Goal: Task Accomplishment & Management: Complete application form

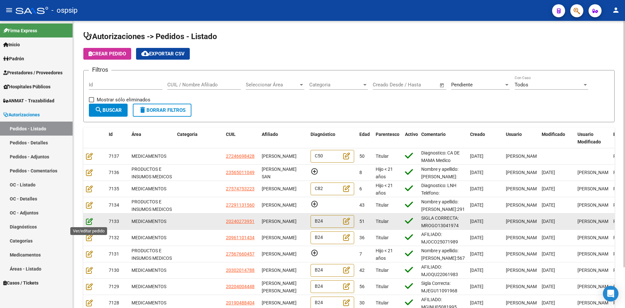
click at [89, 222] on icon at bounding box center [89, 221] width 7 height 7
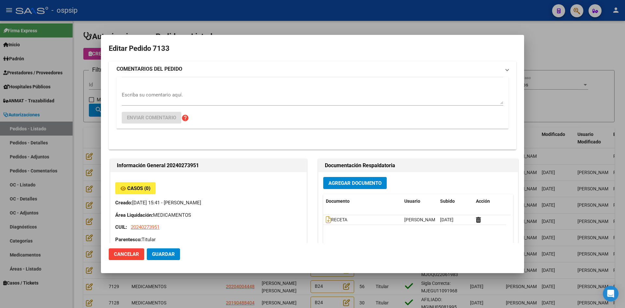
type input "[GEOGRAPHIC_DATA], [STREET_ADDRESS][PERSON_NAME][PERSON_NAME]"
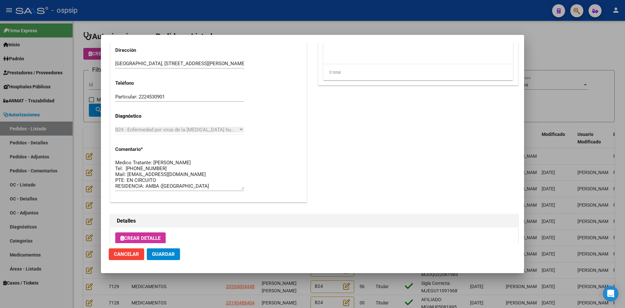
scroll to position [418, 0]
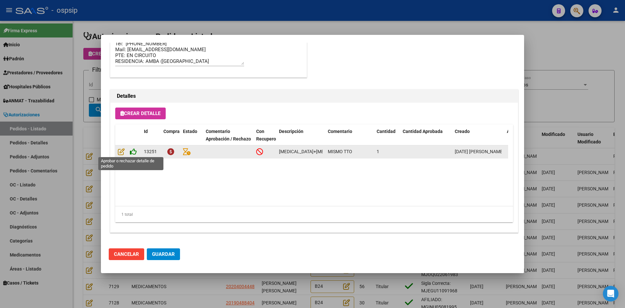
click at [134, 151] on icon at bounding box center [133, 151] width 7 height 7
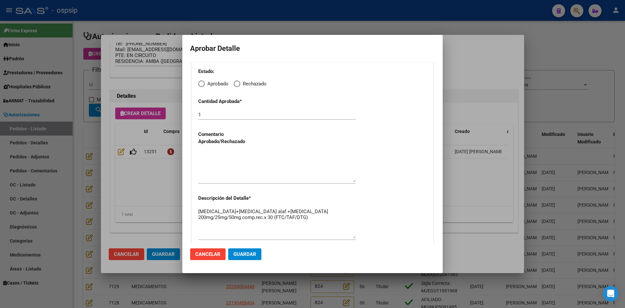
click at [205, 83] on span "Elija una opción" at bounding box center [201, 83] width 7 height 7
click at [205, 83] on input "Aprobado" at bounding box center [201, 83] width 7 height 7
radio input "true"
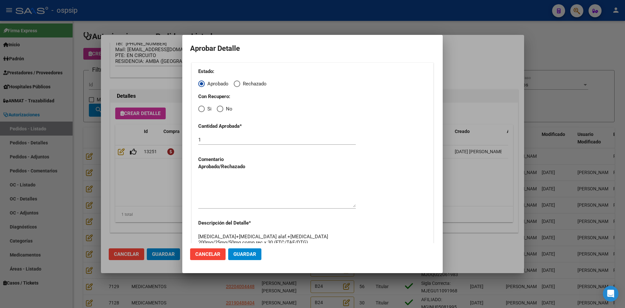
click at [203, 110] on span "Elija una opción" at bounding box center [201, 109] width 7 height 7
click at [203, 110] on input "Si" at bounding box center [201, 109] width 7 height 7
radio input "true"
drag, startPoint x: 226, startPoint y: 189, endPoint x: 241, endPoint y: 219, distance: 33.4
click at [226, 190] on textarea at bounding box center [277, 191] width 158 height 31
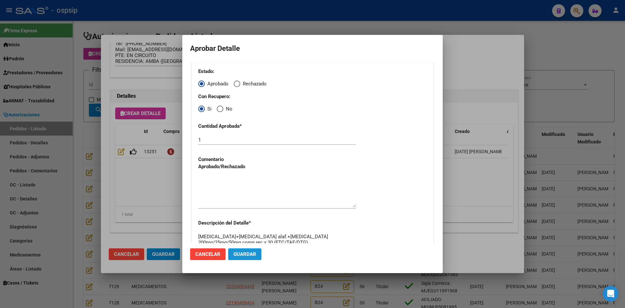
click at [250, 258] on button "Guardar" at bounding box center [244, 254] width 33 height 12
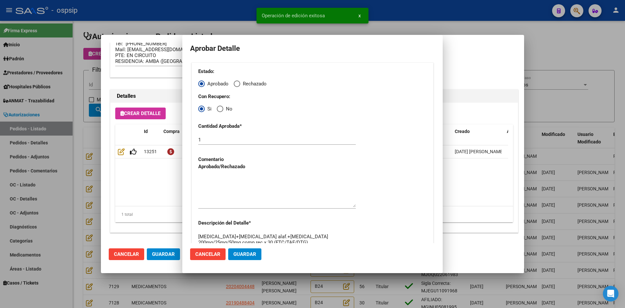
type input "[GEOGRAPHIC_DATA], [GEOGRAPHIC_DATA], [STREET_ADDRESS][PERSON_NAME]"
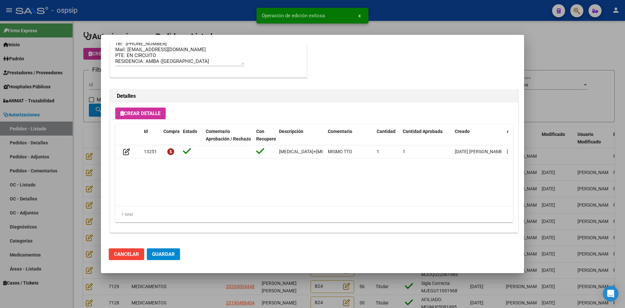
click at [165, 255] on span "Guardar" at bounding box center [163, 254] width 23 height 6
click at [213, 289] on div at bounding box center [312, 154] width 625 height 308
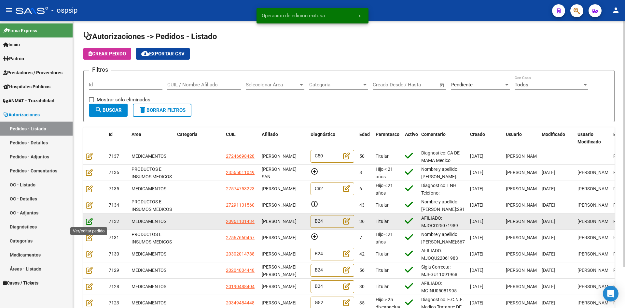
click at [89, 220] on icon at bounding box center [89, 221] width 7 height 7
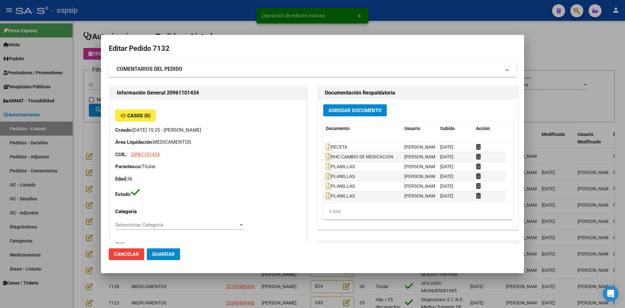
type input "Capital Federal, [GEOGRAPHIC_DATA] Y [GEOGRAPHIC_DATA], [GEOGRAPHIC_DATA] AV. 1…"
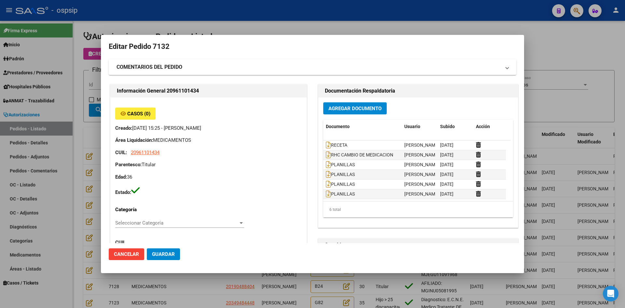
scroll to position [0, 0]
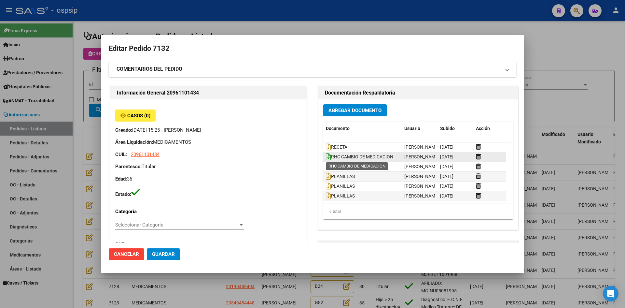
click at [326, 155] on icon at bounding box center [328, 156] width 5 height 7
click at [326, 166] on icon at bounding box center [328, 166] width 5 height 7
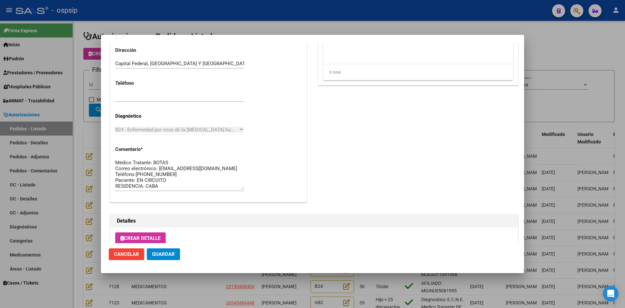
scroll to position [418, 0]
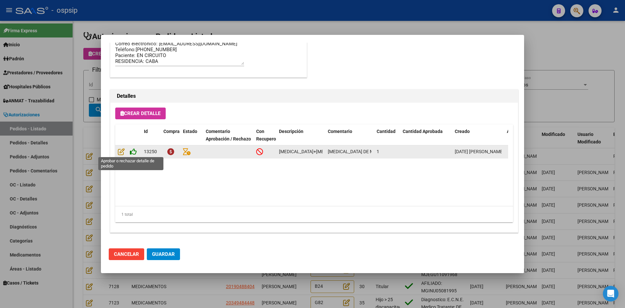
click at [133, 149] on icon at bounding box center [133, 151] width 7 height 7
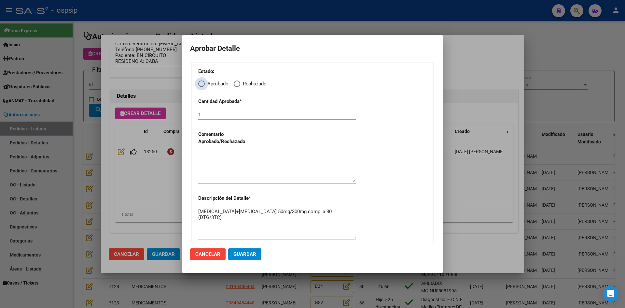
drag, startPoint x: 202, startPoint y: 84, endPoint x: 202, endPoint y: 92, distance: 8.1
click at [202, 86] on span "Elija una opción" at bounding box center [201, 83] width 7 height 7
click at [202, 86] on input "Aprobado" at bounding box center [201, 83] width 7 height 7
radio input "true"
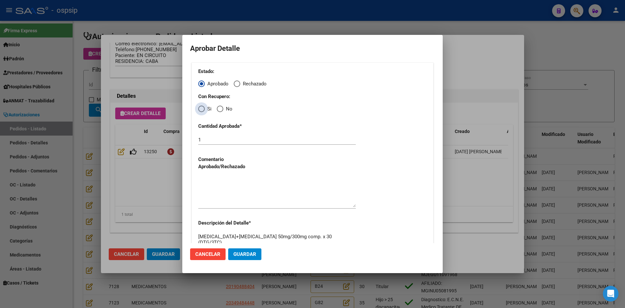
drag, startPoint x: 202, startPoint y: 109, endPoint x: 201, endPoint y: 123, distance: 14.7
click at [202, 109] on span "Elija una opción" at bounding box center [201, 109] width 7 height 7
click at [202, 109] on input "Si" at bounding box center [201, 109] width 7 height 7
radio input "true"
click at [216, 195] on textarea at bounding box center [277, 191] width 158 height 31
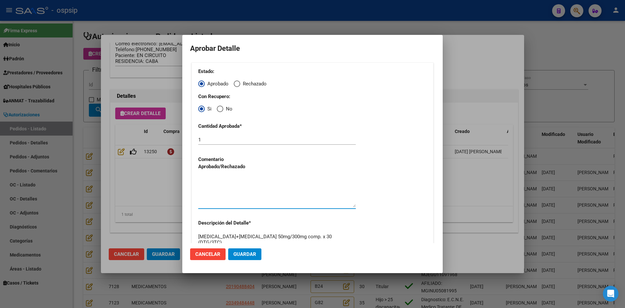
click at [236, 254] on span "Guardar" at bounding box center [244, 254] width 23 height 6
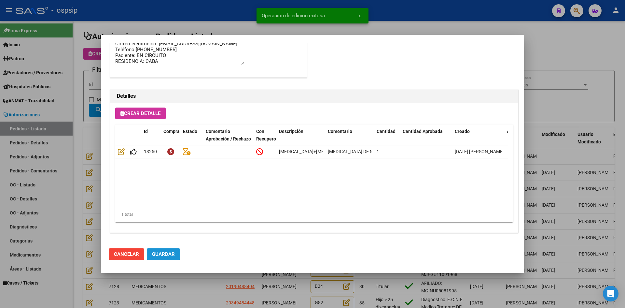
click at [162, 259] on button "Guardar" at bounding box center [163, 254] width 33 height 12
type input "[GEOGRAPHIC_DATA], [GEOGRAPHIC_DATA], [GEOGRAPHIC_DATA] AV. 1515, Piso: 7"
type input "1125691787"
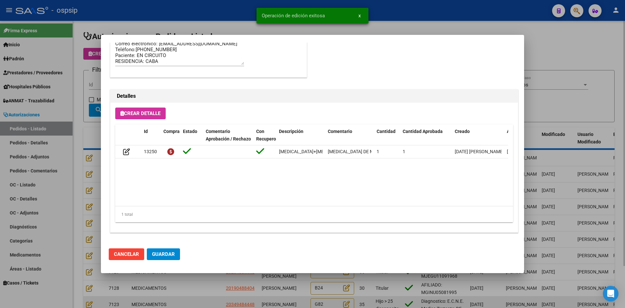
click at [191, 299] on div at bounding box center [312, 154] width 625 height 308
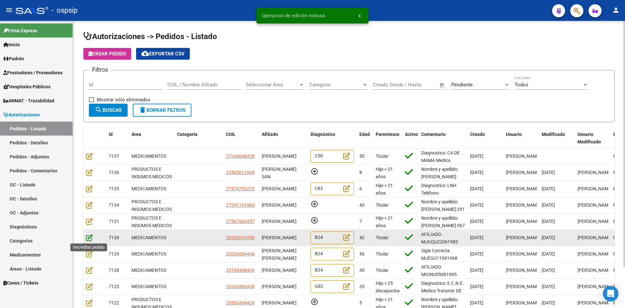
click at [88, 239] on icon at bounding box center [89, 237] width 7 height 7
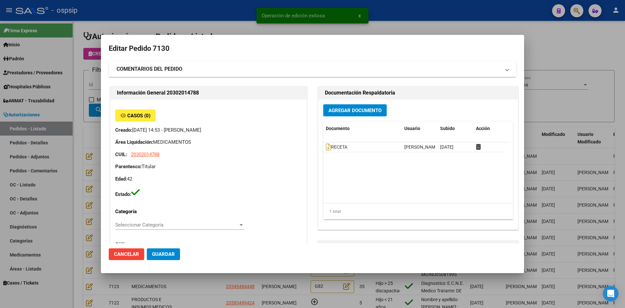
type input "[GEOGRAPHIC_DATA], [PERSON_NAME], BARRIO [DATE][PERSON_NAME], EDIF 17 , ESC 2, …"
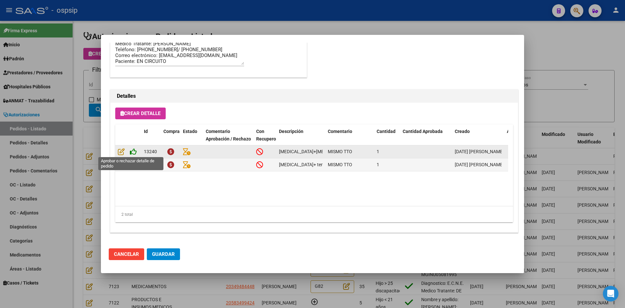
click at [134, 150] on icon at bounding box center [133, 151] width 7 height 7
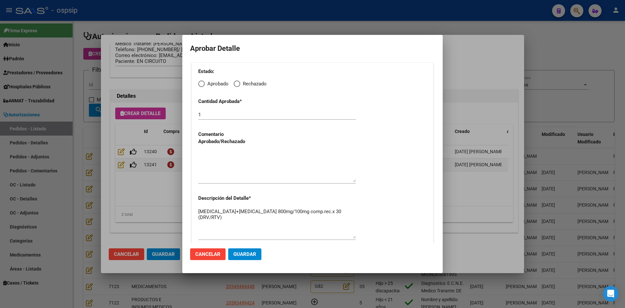
click at [202, 83] on span "Elija una opción" at bounding box center [201, 83] width 7 height 7
click at [202, 83] on input "Aprobado" at bounding box center [201, 83] width 7 height 7
radio input "true"
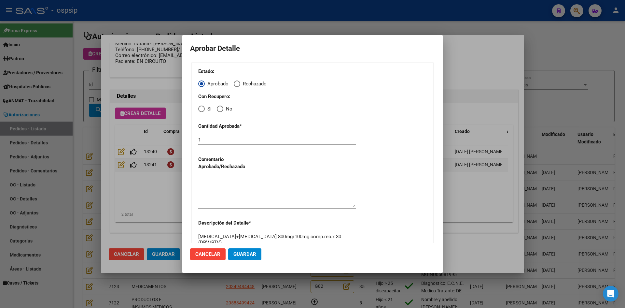
click at [202, 107] on span "Elija una opción" at bounding box center [201, 109] width 7 height 7
click at [202, 107] on input "Si" at bounding box center [201, 109] width 7 height 7
radio input "true"
drag, startPoint x: 221, startPoint y: 187, endPoint x: 236, endPoint y: 215, distance: 32.4
click at [221, 187] on textarea at bounding box center [277, 191] width 158 height 31
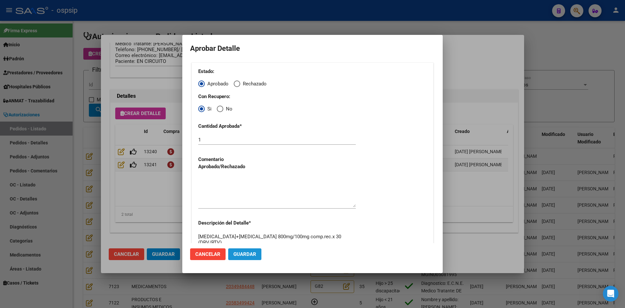
drag, startPoint x: 245, startPoint y: 254, endPoint x: 187, endPoint y: 241, distance: 58.8
click at [245, 254] on span "Guardar" at bounding box center [244, 254] width 23 height 6
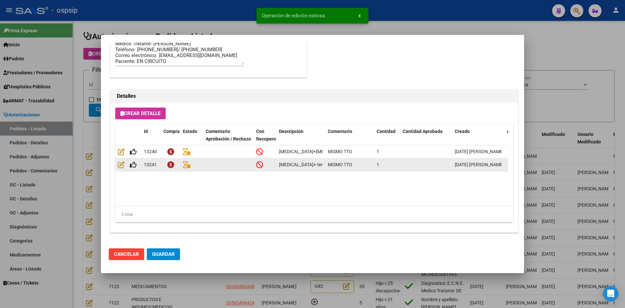
type input "[GEOGRAPHIC_DATA], [PERSON_NAME], BARRIO [DATE][PERSON_NAME], EDIF 17 , ESC 2, …"
type input "[PHONE_NUMBER]/ [PHONE_NUMBER]"
click at [132, 165] on icon at bounding box center [133, 164] width 7 height 7
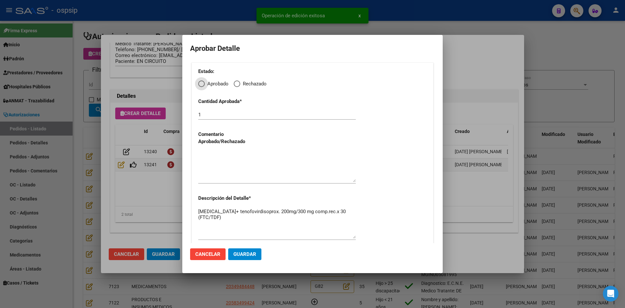
drag, startPoint x: 200, startPoint y: 84, endPoint x: 201, endPoint y: 87, distance: 3.7
click at [201, 86] on span "Elija una opción" at bounding box center [201, 83] width 7 height 7
click at [201, 86] on input "Aprobado" at bounding box center [201, 83] width 7 height 7
radio input "true"
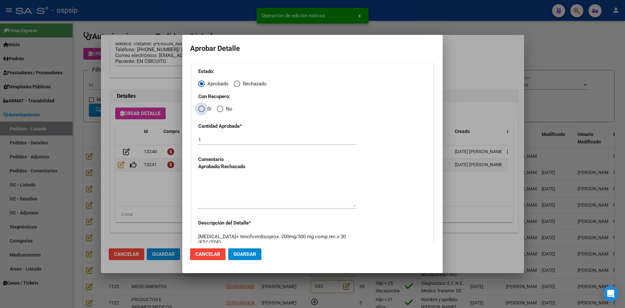
drag, startPoint x: 200, startPoint y: 109, endPoint x: 207, endPoint y: 135, distance: 27.6
click at [199, 113] on div "Estado: Aprobado Rechazado Con Recupero: Si No Cantidad Aprobada * 1 Comentario…" at bounding box center [312, 167] width 242 height 209
click at [201, 107] on span "Elija una opción" at bounding box center [201, 109] width 7 height 7
click at [201, 107] on input "Si" at bounding box center [201, 109] width 7 height 7
radio input "true"
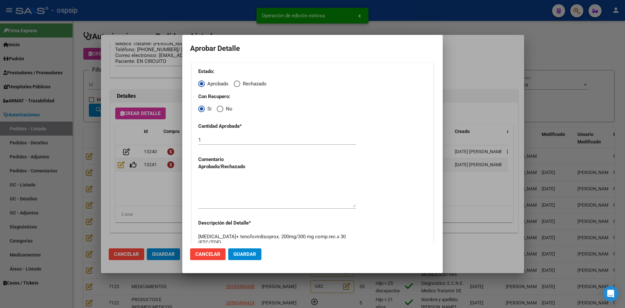
click at [228, 190] on textarea at bounding box center [277, 191] width 158 height 31
drag, startPoint x: 239, startPoint y: 256, endPoint x: 154, endPoint y: 263, distance: 85.3
click at [239, 257] on span "Guardar" at bounding box center [244, 254] width 23 height 6
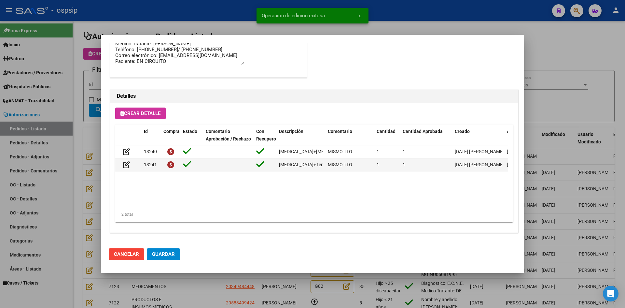
click at [157, 257] on span "Guardar" at bounding box center [163, 254] width 23 height 6
click at [184, 285] on div at bounding box center [312, 154] width 625 height 308
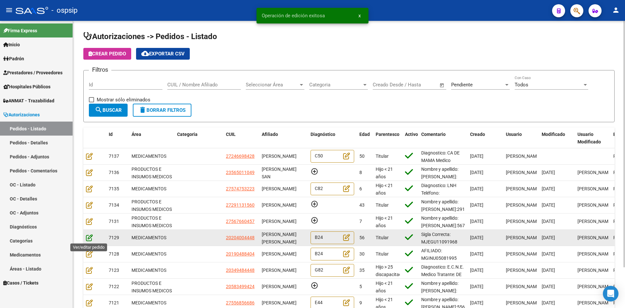
click at [89, 239] on icon at bounding box center [89, 237] width 7 height 7
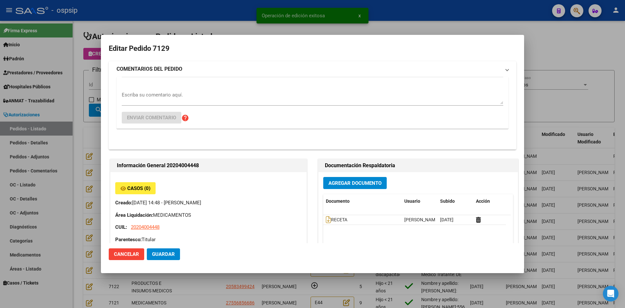
type input "[GEOGRAPHIC_DATA], [PERSON_NAME], [PERSON_NAME] 3880, Piso: 0, Departamento: 0"
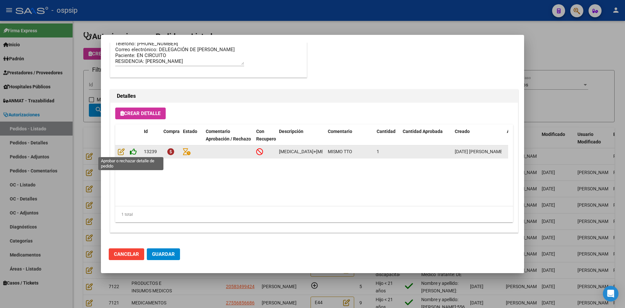
click at [134, 152] on icon at bounding box center [133, 151] width 7 height 7
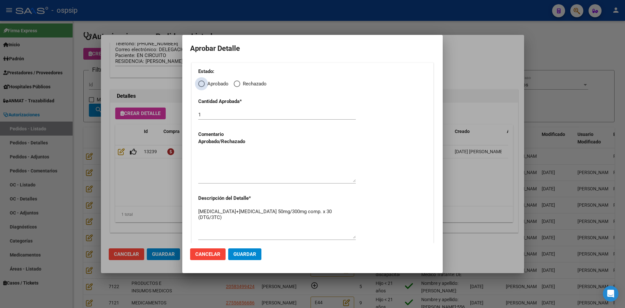
drag, startPoint x: 201, startPoint y: 83, endPoint x: 202, endPoint y: 99, distance: 15.4
click at [202, 88] on div "Estado: Aprobado Rechazado Cantidad Aprobada * 1 Comentario Aprobado/Rechazado …" at bounding box center [312, 155] width 242 height 184
drag, startPoint x: 199, startPoint y: 84, endPoint x: 201, endPoint y: 90, distance: 6.7
click at [199, 84] on span "Elija una opción" at bounding box center [201, 83] width 7 height 7
click at [199, 84] on input "Aprobado" at bounding box center [201, 83] width 7 height 7
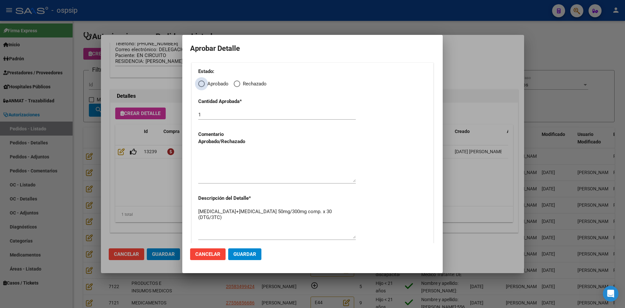
radio input "true"
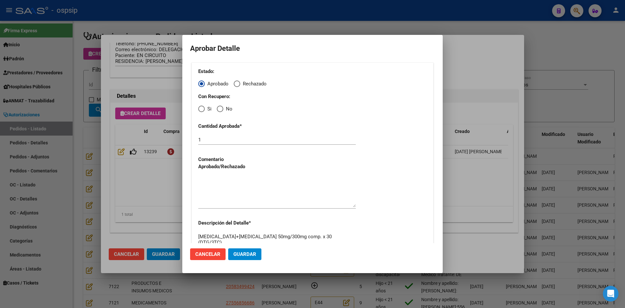
drag, startPoint x: 202, startPoint y: 109, endPoint x: 199, endPoint y: 119, distance: 10.2
click at [202, 110] on span "Elija una opción" at bounding box center [201, 109] width 7 height 7
click at [202, 110] on input "Si" at bounding box center [201, 109] width 7 height 7
radio input "true"
drag, startPoint x: 214, startPoint y: 191, endPoint x: 223, endPoint y: 206, distance: 18.0
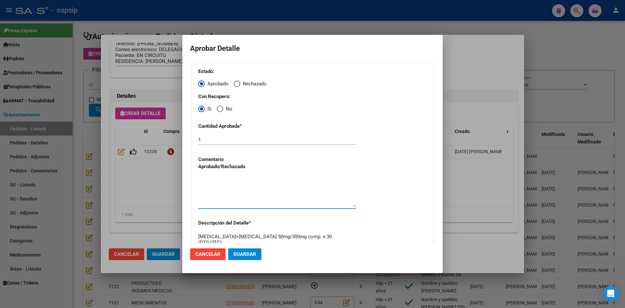
click at [214, 192] on textarea at bounding box center [277, 191] width 158 height 31
drag, startPoint x: 240, startPoint y: 254, endPoint x: 237, endPoint y: 257, distance: 3.7
click at [239, 255] on span "Guardar" at bounding box center [244, 254] width 23 height 6
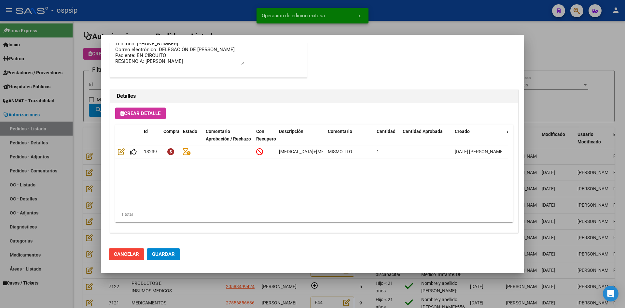
type input "[GEOGRAPHIC_DATA], [GEOGRAPHIC_DATA][PERSON_NAME] GRAL AV. 1180"
type input "0223-155699769"
click at [160, 253] on span "Guardar" at bounding box center [163, 254] width 23 height 6
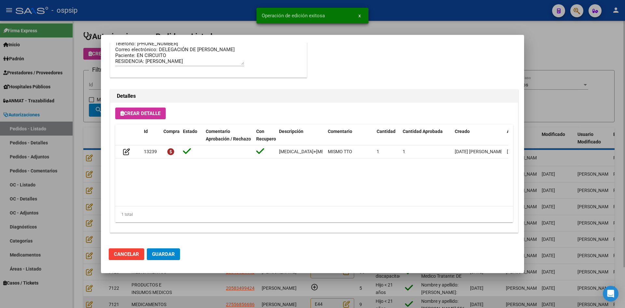
click at [199, 303] on div at bounding box center [312, 154] width 625 height 308
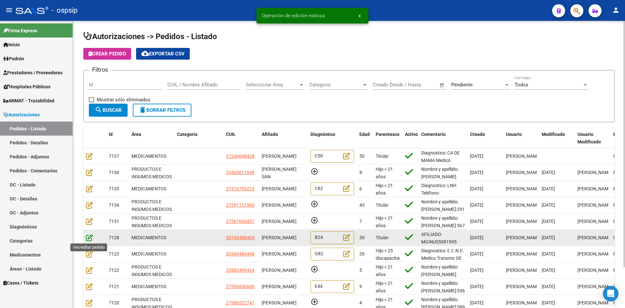
click at [88, 238] on icon at bounding box center [89, 237] width 7 height 7
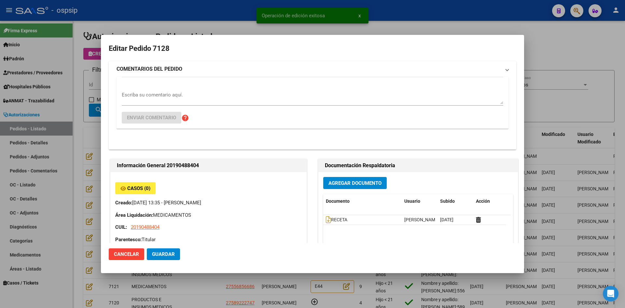
type input "[GEOGRAPHIC_DATA], [PERSON_NAME], [PERSON_NAME] 2427"
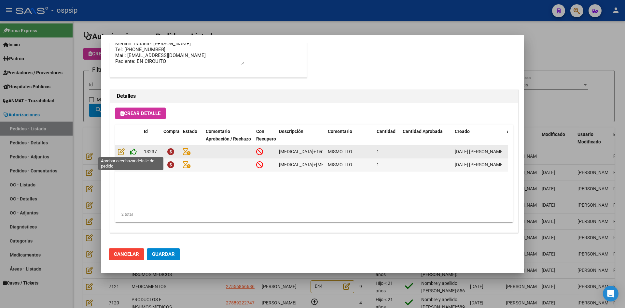
click at [132, 152] on icon at bounding box center [133, 151] width 7 height 7
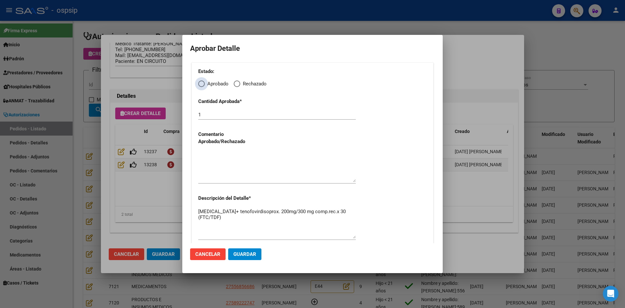
drag, startPoint x: 203, startPoint y: 83, endPoint x: 203, endPoint y: 92, distance: 9.4
click at [202, 83] on span "Elija una opción" at bounding box center [201, 83] width 7 height 7
click at [202, 83] on input "Aprobado" at bounding box center [201, 83] width 7 height 7
radio input "true"
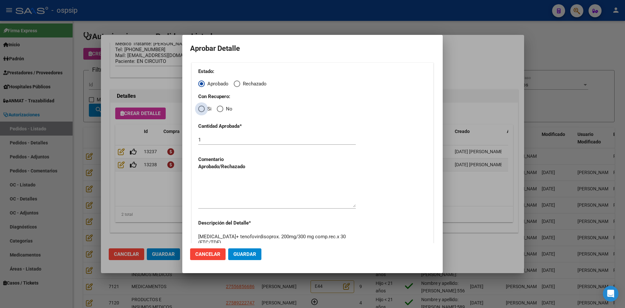
drag, startPoint x: 204, startPoint y: 108, endPoint x: 205, endPoint y: 118, distance: 10.2
click at [204, 109] on span "Elija una opción" at bounding box center [201, 109] width 7 height 7
click at [204, 109] on input "Si" at bounding box center [201, 109] width 7 height 7
radio input "true"
drag, startPoint x: 218, startPoint y: 187, endPoint x: 225, endPoint y: 210, distance: 24.3
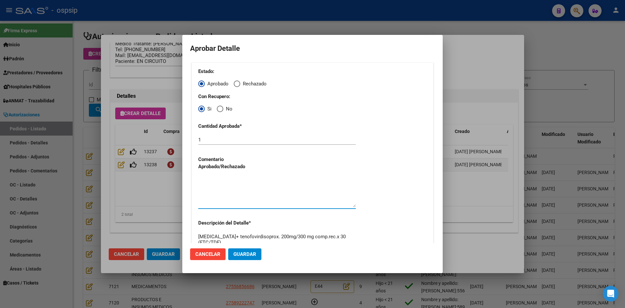
click at [218, 189] on textarea at bounding box center [277, 191] width 158 height 31
click at [243, 259] on button "Guardar" at bounding box center [244, 254] width 33 height 12
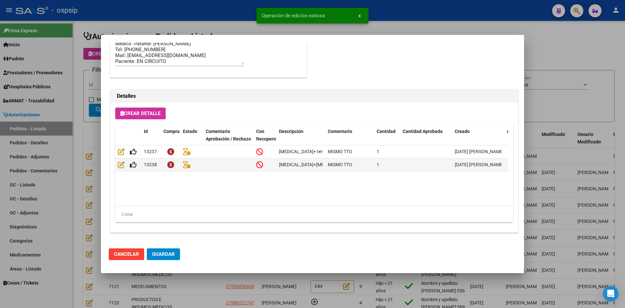
type input "[GEOGRAPHIC_DATA], [PERSON_NAME], [PERSON_NAME] 2427"
type input "1134841633"
click at [162, 254] on span "Guardar" at bounding box center [163, 254] width 23 height 6
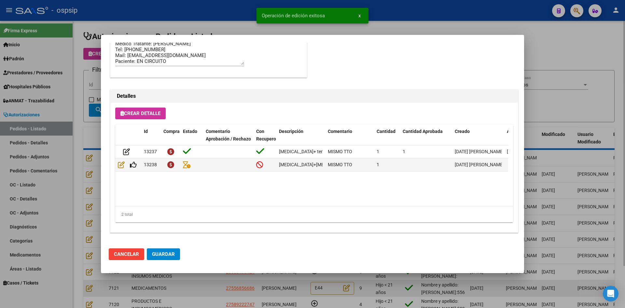
click at [191, 290] on div at bounding box center [312, 154] width 625 height 308
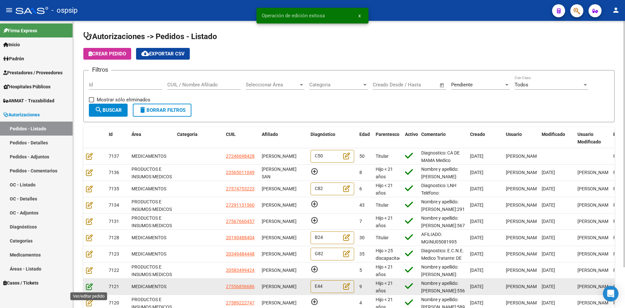
click at [91, 287] on icon at bounding box center [89, 286] width 7 height 7
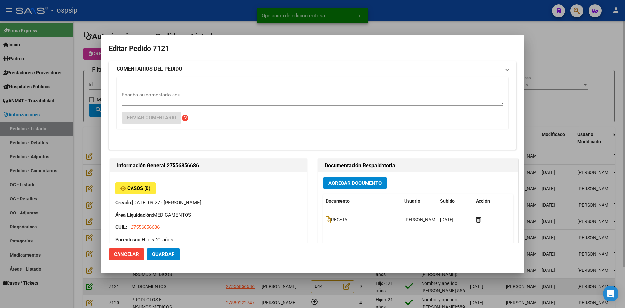
type input "Capital Federal, CABA, BLANES 60"
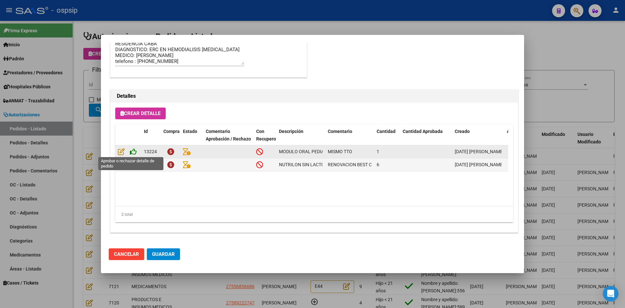
click at [133, 153] on icon at bounding box center [133, 151] width 7 height 7
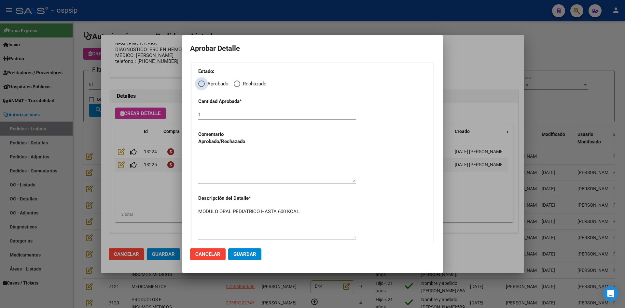
click at [200, 86] on span "Elija una opción" at bounding box center [201, 83] width 7 height 7
click at [200, 86] on input "Aprobado" at bounding box center [201, 83] width 7 height 7
radio input "true"
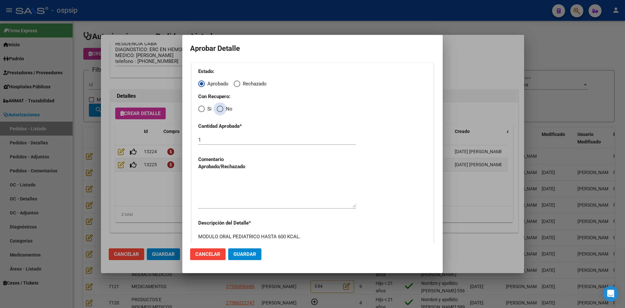
drag, startPoint x: 219, startPoint y: 108, endPoint x: 227, endPoint y: 130, distance: 23.2
click at [220, 111] on span "Elija una opción" at bounding box center [220, 109] width 7 height 7
click at [220, 111] on input "No" at bounding box center [220, 109] width 7 height 7
radio input "true"
click at [235, 192] on textarea at bounding box center [277, 191] width 158 height 31
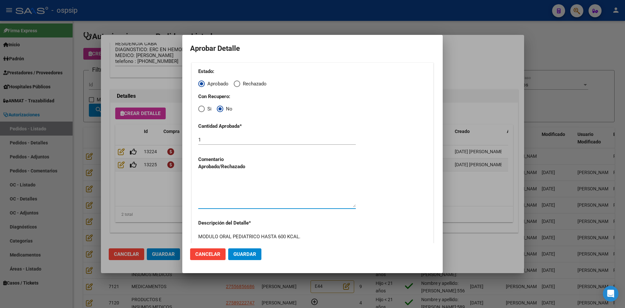
click at [240, 260] on mat-dialog-actions "Cancelar Guardar" at bounding box center [312, 254] width 245 height 22
click at [240, 257] on button "Guardar" at bounding box center [244, 254] width 33 height 12
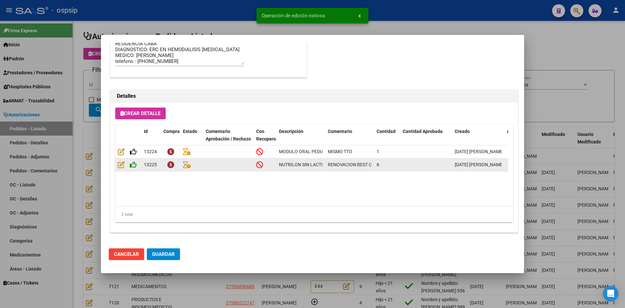
type input "[GEOGRAPHIC_DATA], [GEOGRAPHIC_DATA], [PERSON_NAME] 731"
type input "1151658441"
click at [130, 163] on icon at bounding box center [133, 164] width 7 height 7
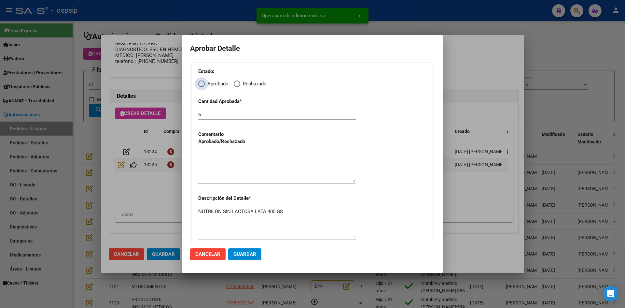
drag, startPoint x: 202, startPoint y: 85, endPoint x: 204, endPoint y: 92, distance: 6.8
click at [202, 87] on label "Aprobado" at bounding box center [213, 83] width 30 height 7
click at [202, 87] on input "Aprobado" at bounding box center [201, 83] width 7 height 7
radio input "true"
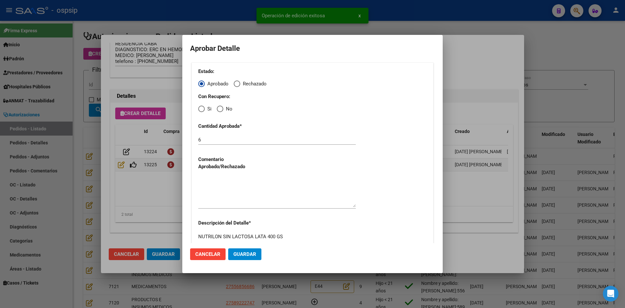
drag, startPoint x: 219, startPoint y: 107, endPoint x: 219, endPoint y: 114, distance: 6.5
click at [219, 111] on span "Elija una opción" at bounding box center [220, 109] width 7 height 7
click at [219, 111] on input "No" at bounding box center [220, 109] width 7 height 7
radio input "true"
drag, startPoint x: 223, startPoint y: 188, endPoint x: 224, endPoint y: 210, distance: 22.2
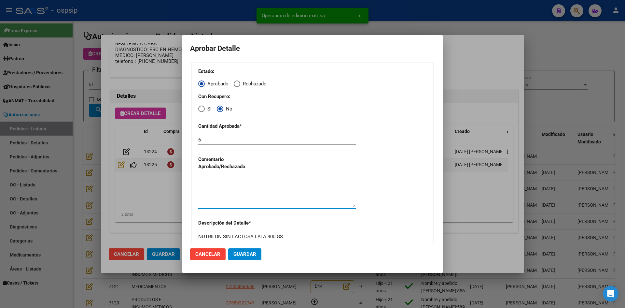
click at [222, 189] on textarea at bounding box center [277, 191] width 158 height 31
drag, startPoint x: 237, startPoint y: 253, endPoint x: 234, endPoint y: 256, distance: 3.7
click at [237, 254] on span "Guardar" at bounding box center [244, 254] width 23 height 6
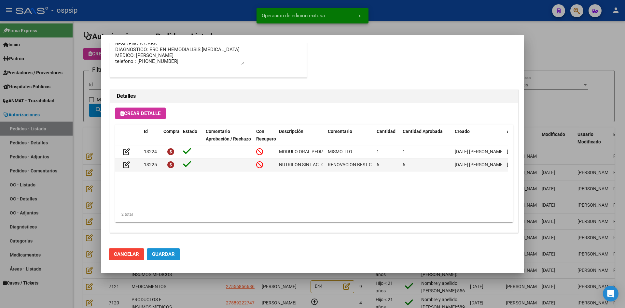
drag, startPoint x: 158, startPoint y: 252, endPoint x: 175, endPoint y: 264, distance: 20.6
click at [160, 254] on span "Guardar" at bounding box center [163, 254] width 23 height 6
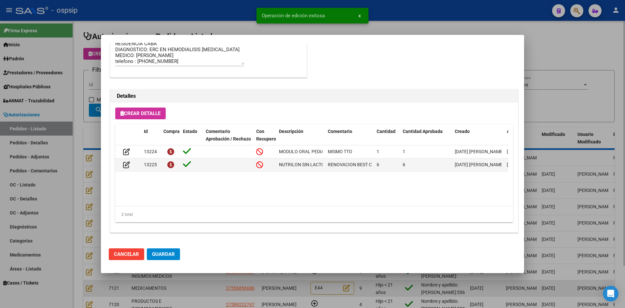
click at [207, 294] on div at bounding box center [312, 154] width 625 height 308
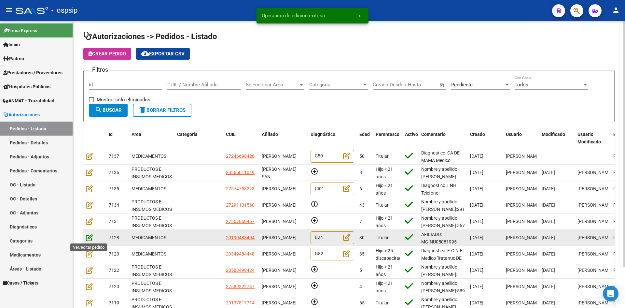
click at [89, 237] on icon at bounding box center [89, 237] width 7 height 7
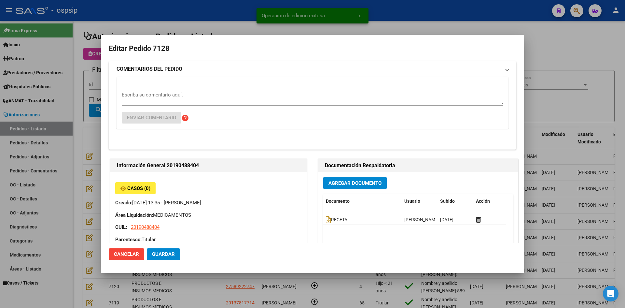
type input "[GEOGRAPHIC_DATA], [PERSON_NAME], [PERSON_NAME] 2427"
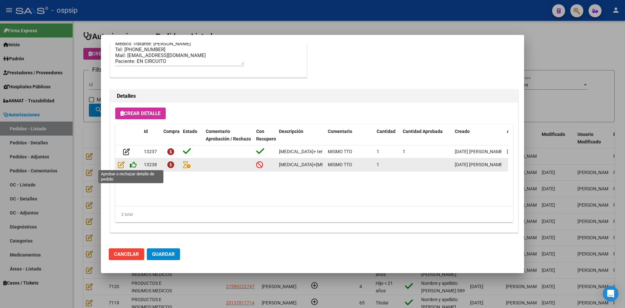
click at [135, 161] on icon at bounding box center [133, 164] width 7 height 7
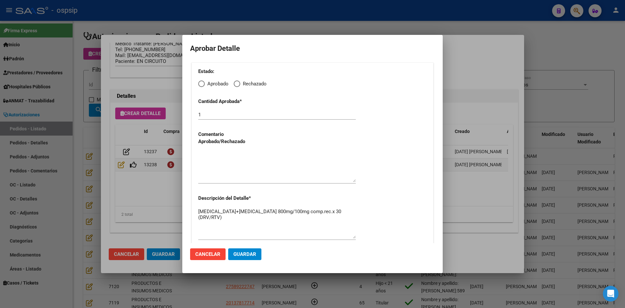
click at [202, 85] on span "Elija una opción" at bounding box center [201, 83] width 7 height 7
click at [202, 85] on input "Aprobado" at bounding box center [201, 83] width 7 height 7
radio input "true"
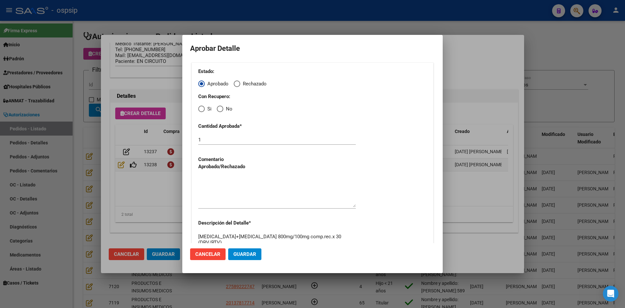
drag, startPoint x: 202, startPoint y: 108, endPoint x: 211, endPoint y: 136, distance: 28.8
click at [202, 114] on div "Estado: Aprobado Rechazado Con Recupero: Si No Cantidad Aprobada * 1 Comentario…" at bounding box center [312, 167] width 242 height 209
click at [200, 108] on span "Elija una opción" at bounding box center [201, 109] width 7 height 7
click at [200, 108] on input "Si" at bounding box center [201, 109] width 7 height 7
radio input "true"
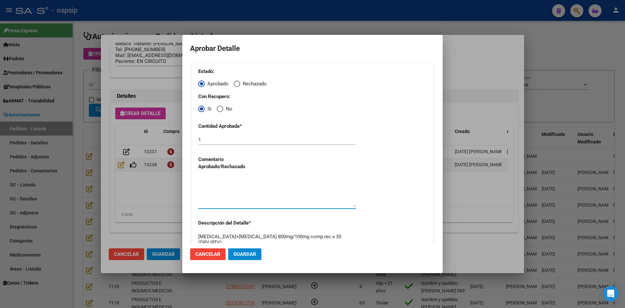
click at [208, 193] on textarea at bounding box center [277, 191] width 158 height 31
click at [237, 254] on span "Guardar" at bounding box center [244, 254] width 23 height 6
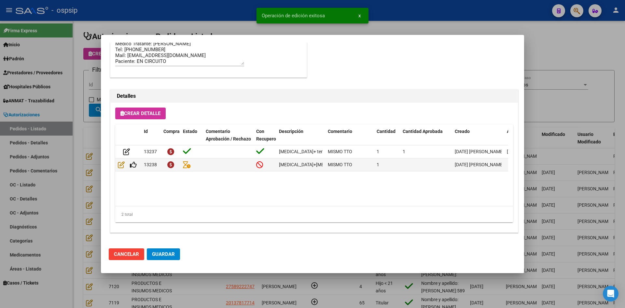
type input "[GEOGRAPHIC_DATA], [PERSON_NAME], [PERSON_NAME] 2427"
type input "1134841633"
click at [157, 257] on span "Guardar" at bounding box center [163, 254] width 23 height 6
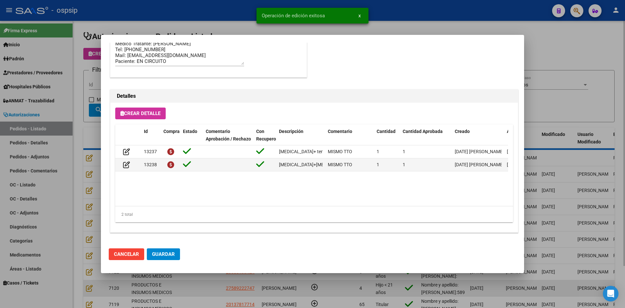
click at [192, 289] on div at bounding box center [312, 154] width 625 height 308
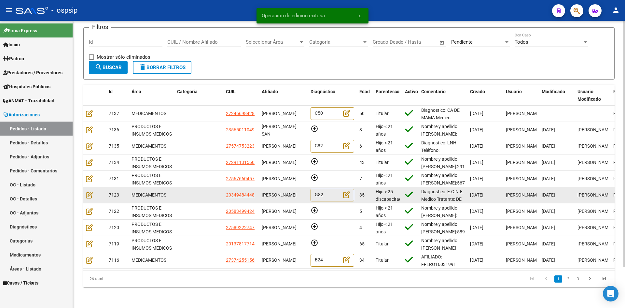
scroll to position [48, 0]
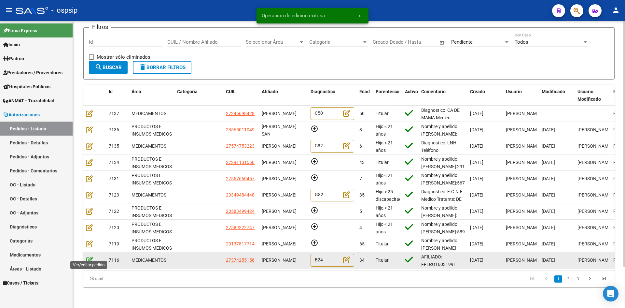
click at [89, 256] on icon at bounding box center [89, 259] width 7 height 7
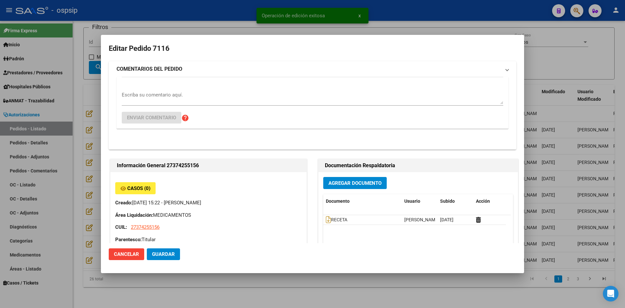
type input "[GEOGRAPHIC_DATA], [GEOGRAPHIC_DATA][PERSON_NAME], [GEOGRAPHIC_DATA] 5043"
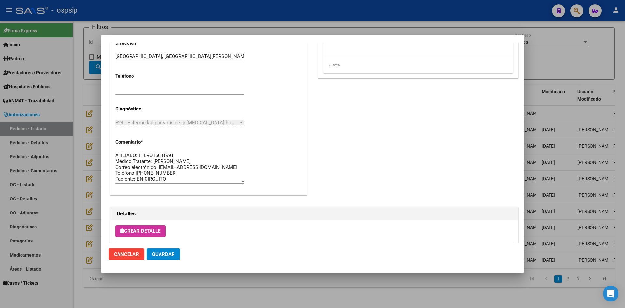
scroll to position [418, 0]
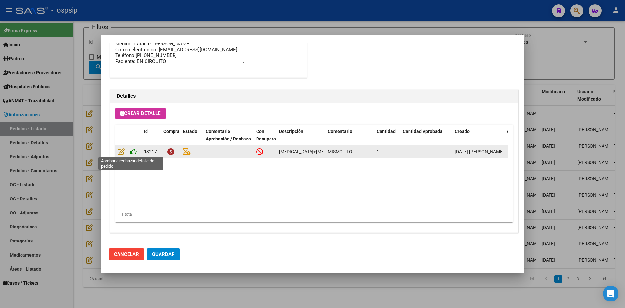
click at [132, 151] on icon at bounding box center [133, 151] width 7 height 7
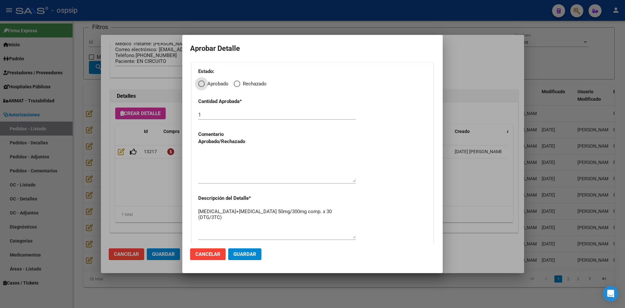
drag, startPoint x: 200, startPoint y: 84, endPoint x: 201, endPoint y: 88, distance: 3.5
click at [200, 87] on span "Elija una opción" at bounding box center [201, 83] width 7 height 7
click at [200, 87] on input "Aprobado" at bounding box center [201, 83] width 7 height 7
radio input "true"
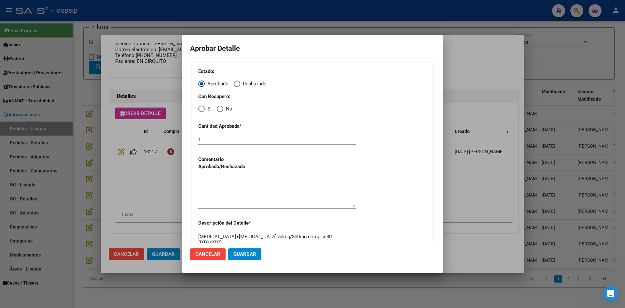
drag, startPoint x: 202, startPoint y: 108, endPoint x: 209, endPoint y: 127, distance: 20.4
click at [203, 115] on div "Estado: Aprobado Rechazado Con Recupero: Si No Cantidad Aprobada * 1 Comentario…" at bounding box center [312, 167] width 242 height 209
click at [202, 109] on span "Elija una opción" at bounding box center [201, 109] width 7 height 7
click at [202, 109] on input "Si" at bounding box center [201, 109] width 7 height 7
radio input "true"
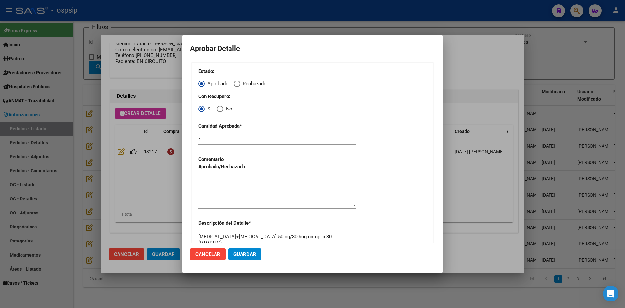
drag, startPoint x: 220, startPoint y: 185, endPoint x: 223, endPoint y: 193, distance: 8.6
click at [220, 186] on textarea at bounding box center [277, 191] width 158 height 31
drag, startPoint x: 241, startPoint y: 252, endPoint x: 223, endPoint y: 256, distance: 18.1
click at [240, 252] on span "Guardar" at bounding box center [244, 254] width 23 height 6
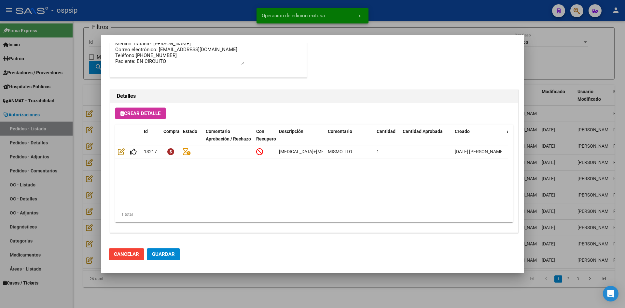
type input "[GEOGRAPHIC_DATA], [GEOGRAPHIC_DATA][PERSON_NAME], [GEOGRAPHIC_DATA] 5043"
type input "1133588683"
click at [171, 255] on span "Guardar" at bounding box center [163, 254] width 23 height 6
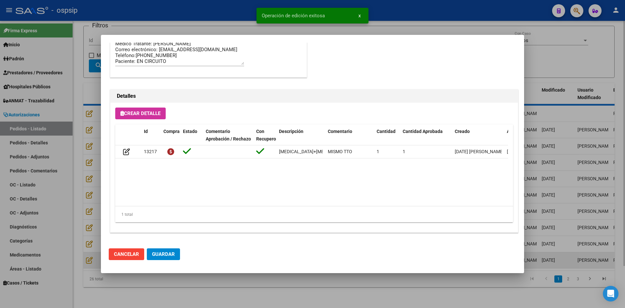
drag, startPoint x: 220, startPoint y: 304, endPoint x: 224, endPoint y: 262, distance: 42.6
click at [220, 304] on div at bounding box center [312, 154] width 625 height 308
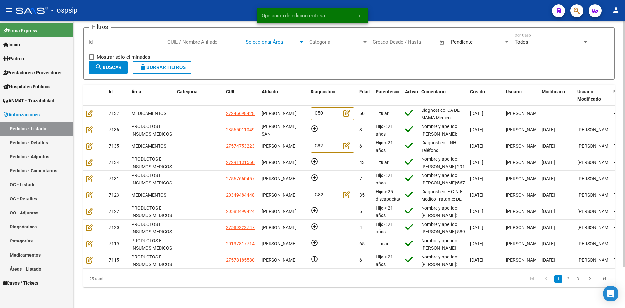
click at [289, 39] on span "Seleccionar Área" at bounding box center [272, 42] width 53 height 6
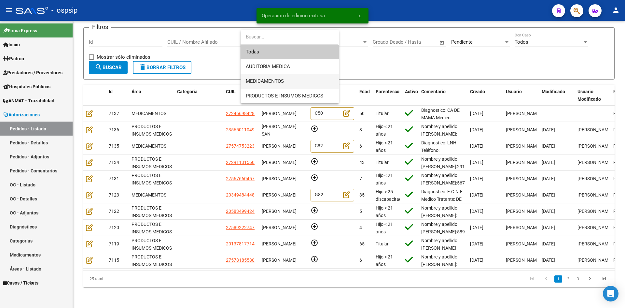
click at [288, 79] on span "MEDICAMENTOS" at bounding box center [290, 81] width 88 height 15
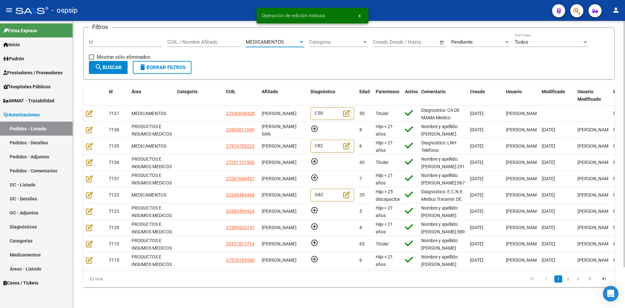
click at [110, 64] on span "search Buscar" at bounding box center [108, 67] width 27 height 6
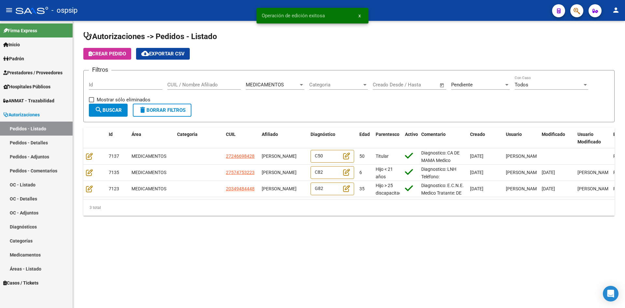
scroll to position [0, 0]
